Goal: Task Accomplishment & Management: Use online tool/utility

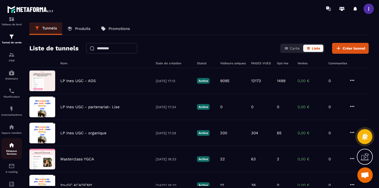
scroll to position [18, 0]
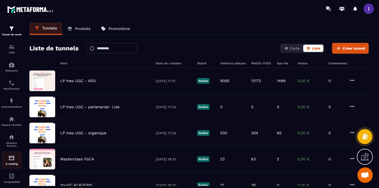
click at [10, 158] on img at bounding box center [11, 158] width 6 height 6
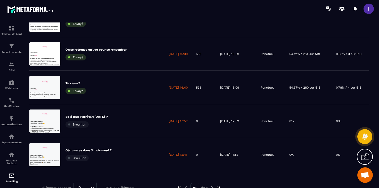
scroll to position [227, 0]
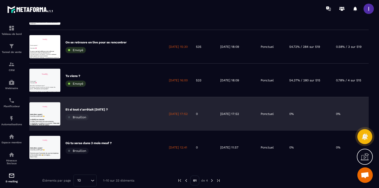
click at [98, 112] on div "Et si tout s’arrêtait [DATE] ? [GEOGRAPHIC_DATA]" at bounding box center [86, 113] width 42 height 13
click at [98, 104] on div "Et si tout s’arrêtait [DATE] ? [GEOGRAPHIC_DATA]" at bounding box center [96, 113] width 135 height 33
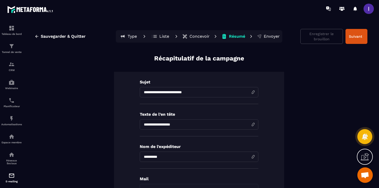
click at [178, 88] on input "**********" at bounding box center [199, 92] width 118 height 10
click at [158, 124] on input "**********" at bounding box center [199, 124] width 118 height 10
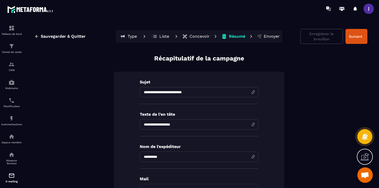
click at [158, 124] on input "**********" at bounding box center [199, 124] width 118 height 10
click at [190, 35] on p "Concevoir" at bounding box center [199, 36] width 20 height 5
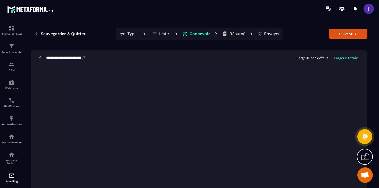
scroll to position [10, 0]
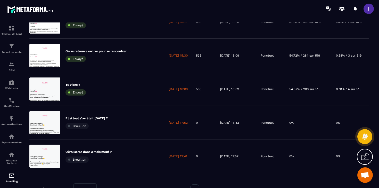
scroll to position [224, 0]
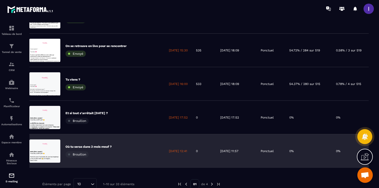
click at [98, 146] on p "Où tu seras dans 3 mois meuf ?" at bounding box center [88, 146] width 46 height 4
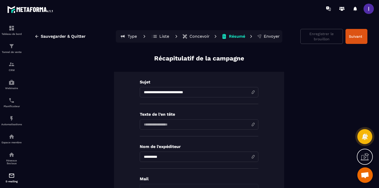
click at [192, 36] on p "Concevoir" at bounding box center [199, 36] width 20 height 5
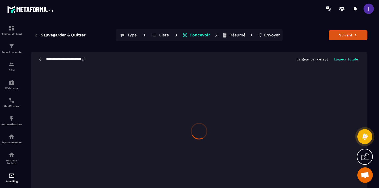
scroll to position [10, 0]
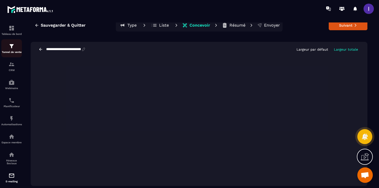
click at [10, 52] on p "Tunnel de vente" at bounding box center [11, 51] width 21 height 3
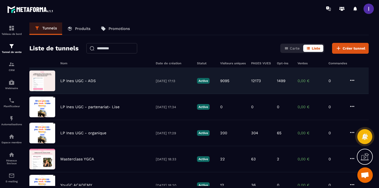
click at [87, 80] on p "LP Ines UGC - ADS" at bounding box center [78, 80] width 36 height 5
click at [90, 81] on p "LP Ines UGC - ADS" at bounding box center [78, 80] width 36 height 5
click at [82, 81] on p "LP Ines UGC - ADS" at bounding box center [78, 80] width 36 height 5
click at [71, 78] on p "LP Ines UGC - ADS" at bounding box center [78, 80] width 36 height 5
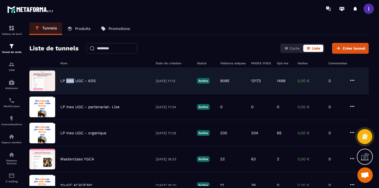
click at [71, 78] on p "LP Ines UGC - ADS" at bounding box center [78, 80] width 36 height 5
